Goal: Complete application form: Complete application form

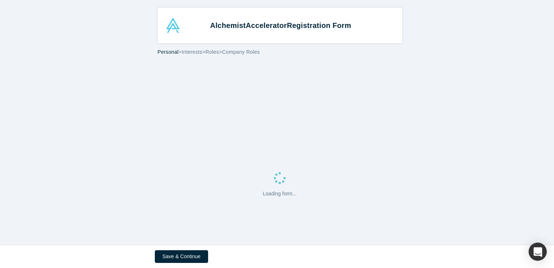
select select "US"
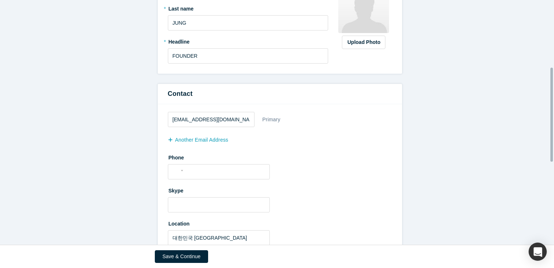
scroll to position [181, 0]
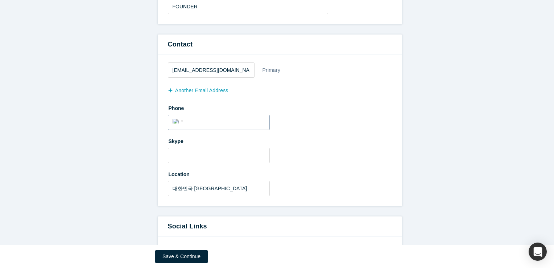
click at [180, 118] on div "International Afghanistan Åland Islands Albania Algeria American Samoa Andorra …" at bounding box center [179, 120] width 13 height 11
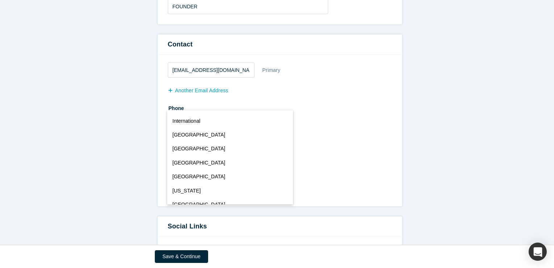
scroll to position [3209, 0]
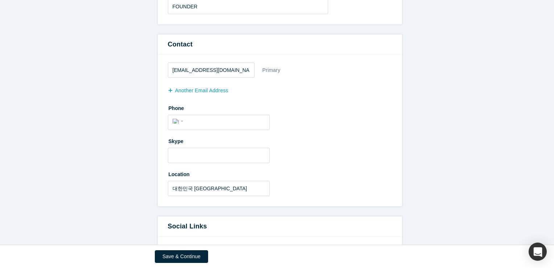
click at [347, 118] on div "Phone International Afghanistan Åland Islands Albania Algeria American Samoa An…" at bounding box center [280, 116] width 224 height 28
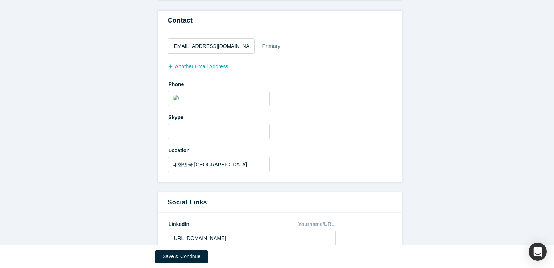
scroll to position [254, 0]
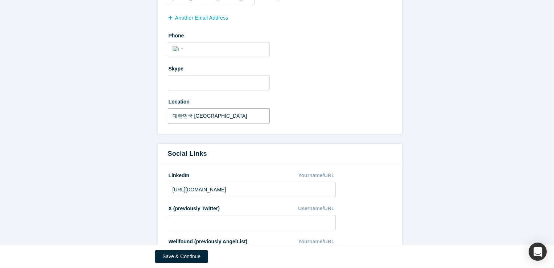
click at [242, 112] on input "대한민국 [GEOGRAPHIC_DATA]" at bounding box center [219, 115] width 102 height 15
click at [340, 104] on label "Location" at bounding box center [280, 100] width 224 height 10
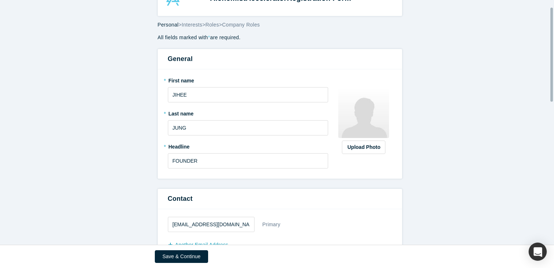
scroll to position [0, 0]
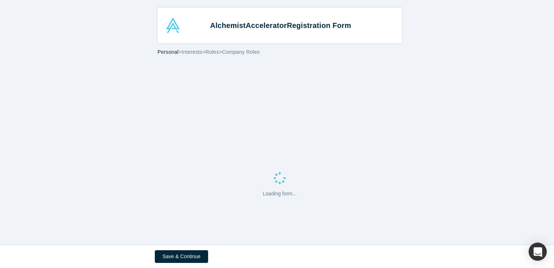
select select "US"
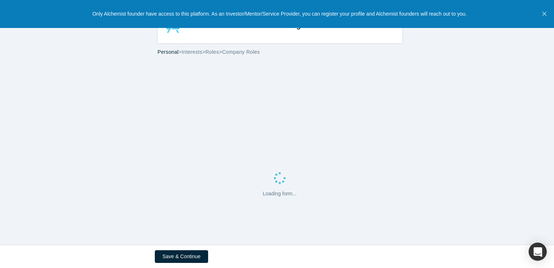
select select "US"
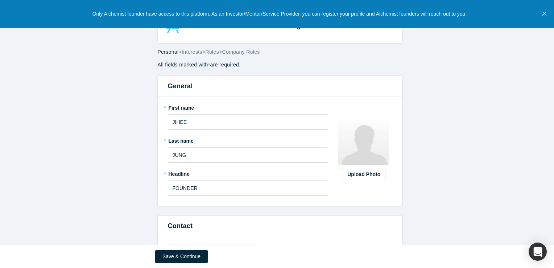
click at [125, 17] on p "Only Alchemist founder have access to this platform. As an Investor/Mentor/Serv…" at bounding box center [280, 14] width 375 height 8
drag, startPoint x: 122, startPoint y: 12, endPoint x: 151, endPoint y: 53, distance: 49.9
click at [122, 12] on p "Only Alchemist founder have access to this platform. As an Investor/Mentor/Serv…" at bounding box center [280, 14] width 375 height 8
click at [173, 36] on div "Alchemist Accelerator Registration Form" at bounding box center [280, 26] width 245 height 36
drag, startPoint x: 177, startPoint y: 30, endPoint x: 181, endPoint y: 34, distance: 6.4
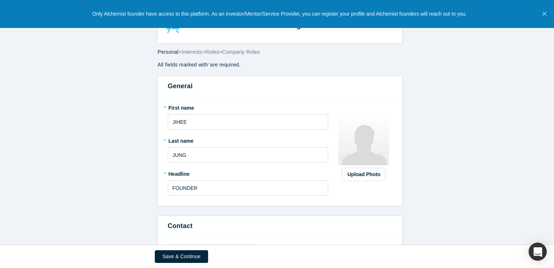
click at [177, 30] on div "Alchemist Accelerator Registration Form" at bounding box center [280, 25] width 227 height 15
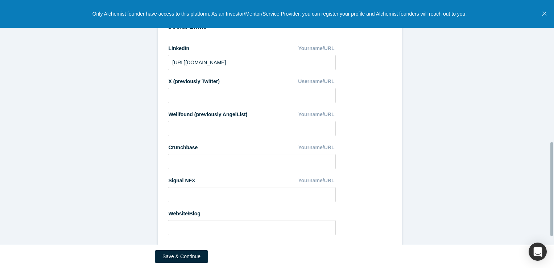
scroll to position [391, 0]
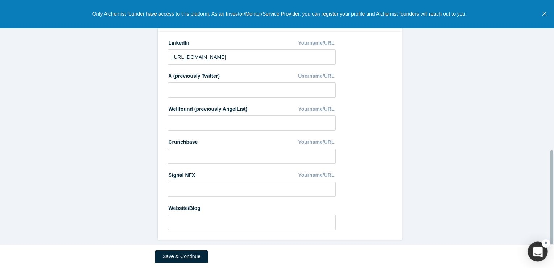
click at [538, 248] on div "button" at bounding box center [538, 252] width 20 height 20
click at [535, 244] on div "button" at bounding box center [538, 252] width 20 height 20
click at [534, 247] on div "button" at bounding box center [538, 252] width 20 height 20
click at [542, 245] on div "button" at bounding box center [538, 252] width 20 height 20
